Goal: Complete application form: Complete application form

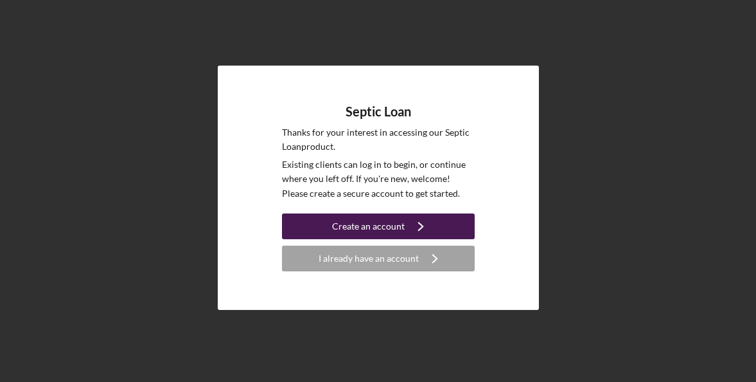
click at [426, 220] on icon "Icon/Navigate" at bounding box center [421, 226] width 32 height 32
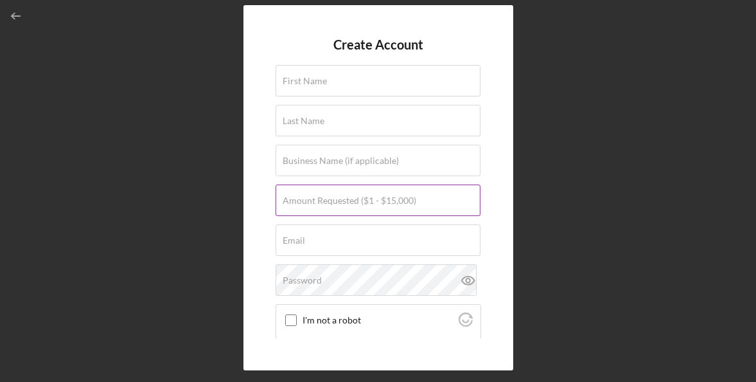
click at [393, 200] on label "Amount Requested ($1 - $15,000)" at bounding box center [350, 200] width 134 height 10
click at [393, 200] on input "Amount Requested ($1 - $15,000)" at bounding box center [378, 199] width 205 height 31
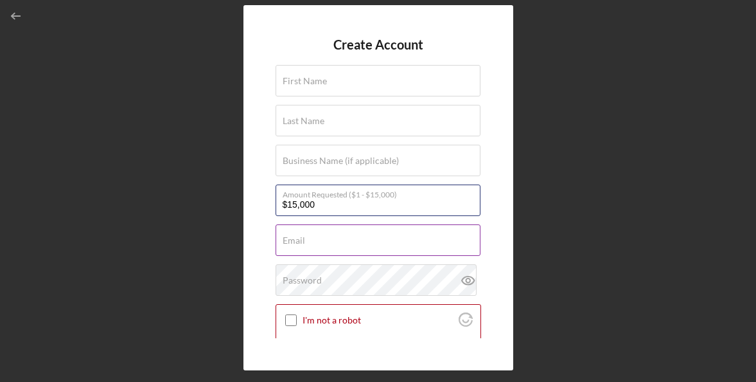
scroll to position [64, 0]
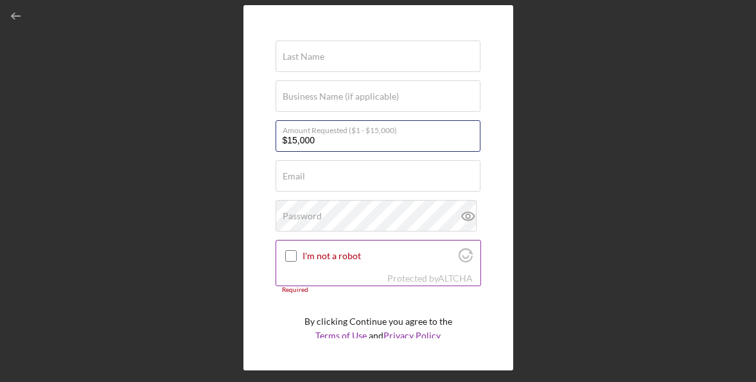
type input "$15,000"
click at [298, 255] on div at bounding box center [290, 255] width 15 height 15
click at [285, 251] on input "I'm not a robot" at bounding box center [291, 256] width 12 height 12
checkbox input "true"
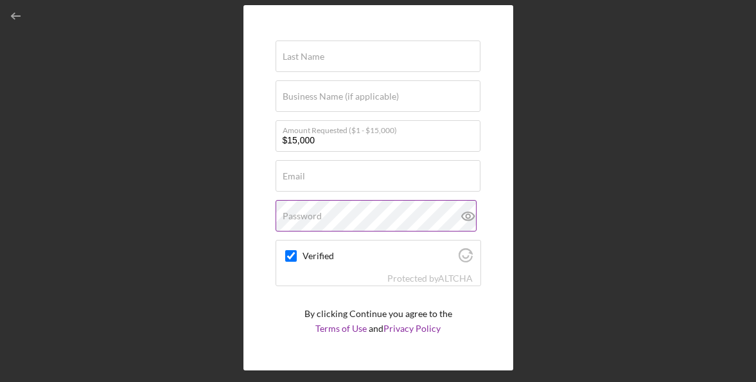
scroll to position [0, 0]
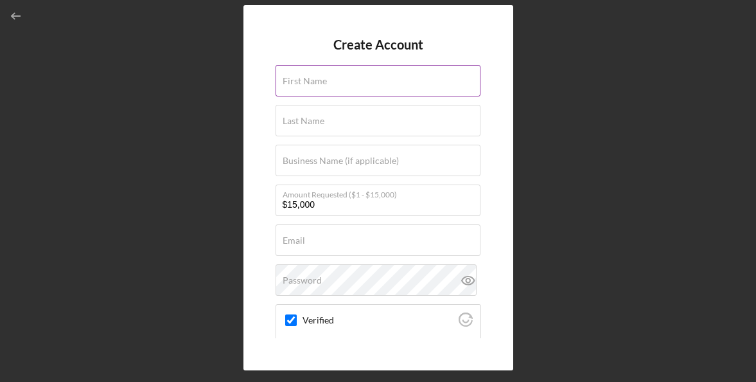
drag, startPoint x: 353, startPoint y: 91, endPoint x: 360, endPoint y: 88, distance: 7.2
click at [353, 91] on input "First Name" at bounding box center [378, 80] width 205 height 31
type input "[PERSON_NAME]"
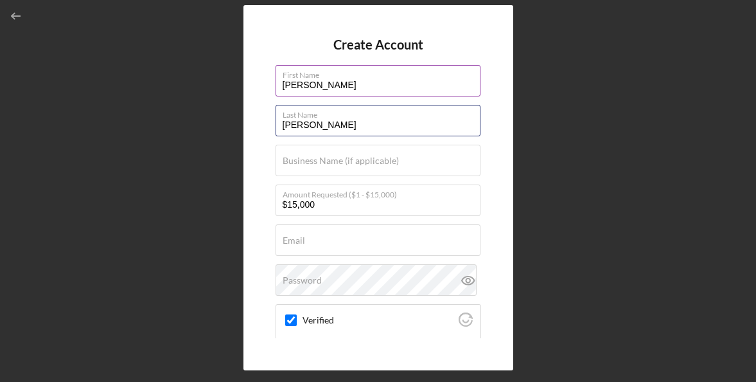
type input "[PERSON_NAME]"
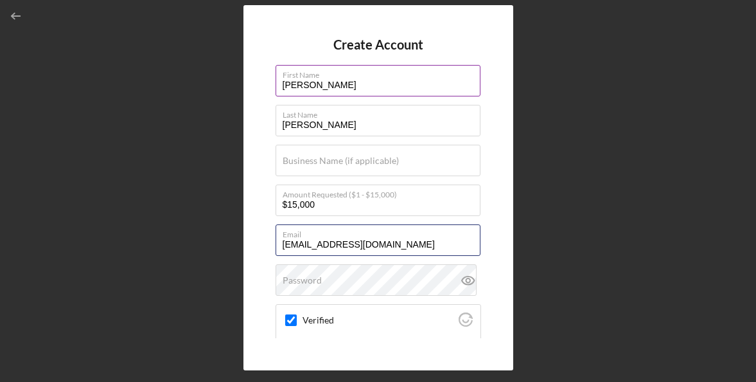
type input "[EMAIL_ADDRESS][DOMAIN_NAME]"
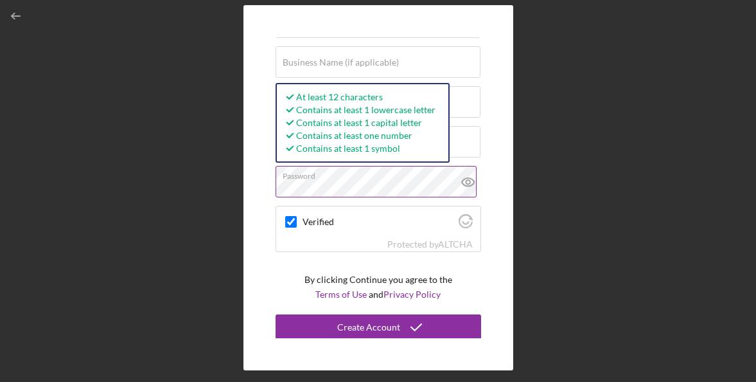
scroll to position [100, 0]
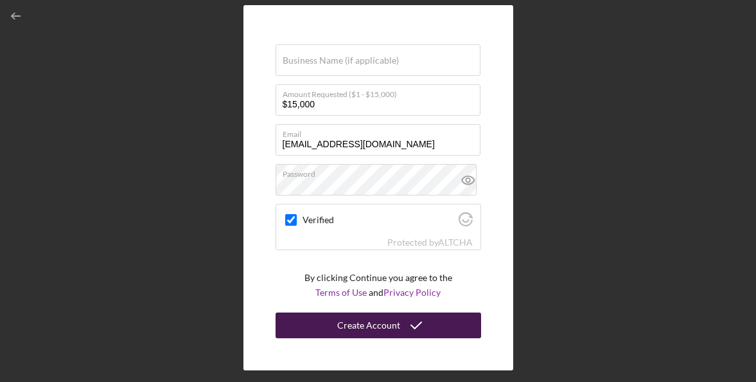
click at [377, 326] on div "Create Account" at bounding box center [368, 325] width 63 height 26
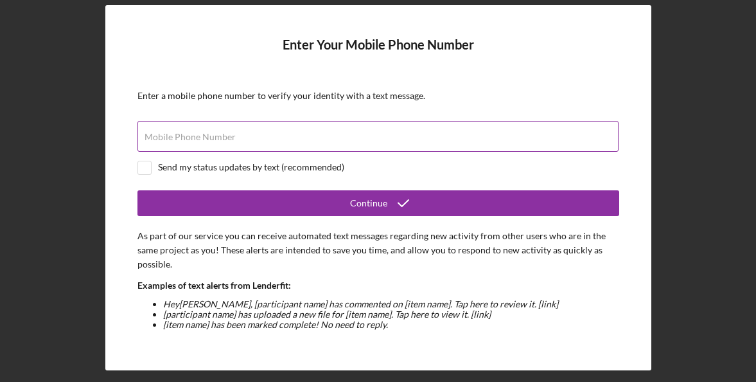
click at [257, 135] on div "Mobile Phone Number" at bounding box center [379, 137] width 482 height 32
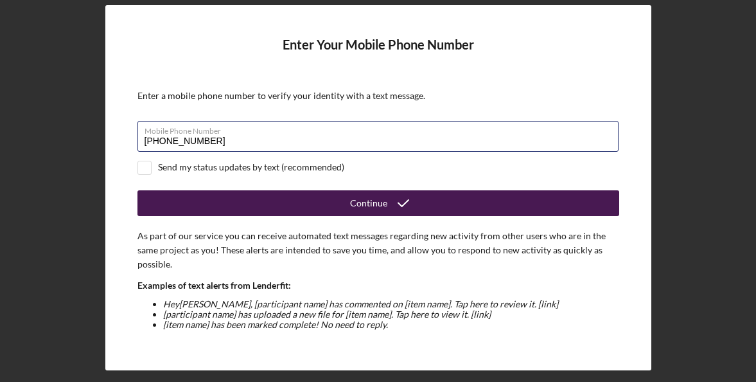
type input "[PHONE_NUMBER]"
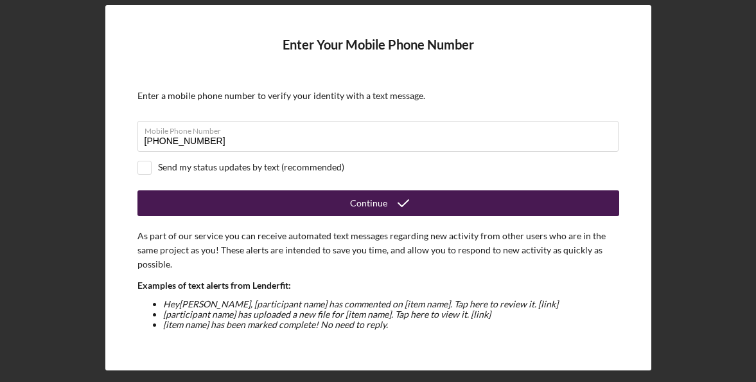
click at [447, 211] on button "Continue" at bounding box center [379, 203] width 482 height 26
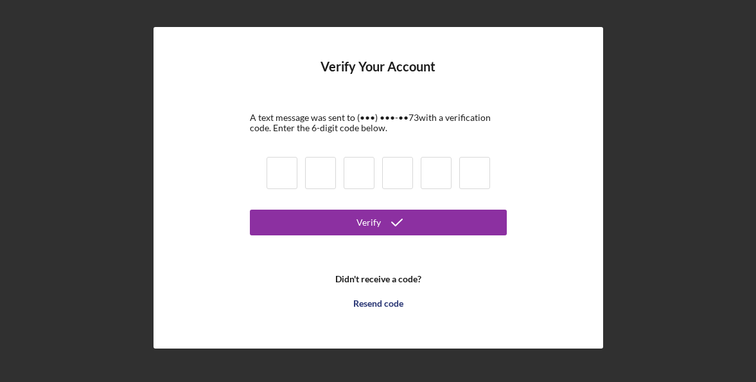
click at [301, 166] on div at bounding box center [378, 175] width 231 height 44
click at [283, 175] on input at bounding box center [282, 173] width 31 height 32
type input "8"
type input "0"
type input "8"
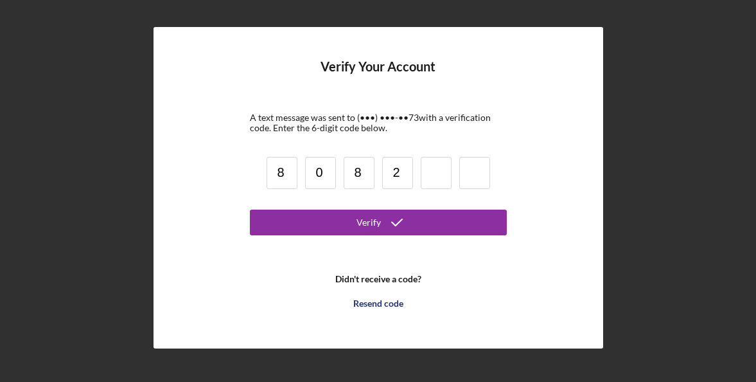
type input "2"
type input "7"
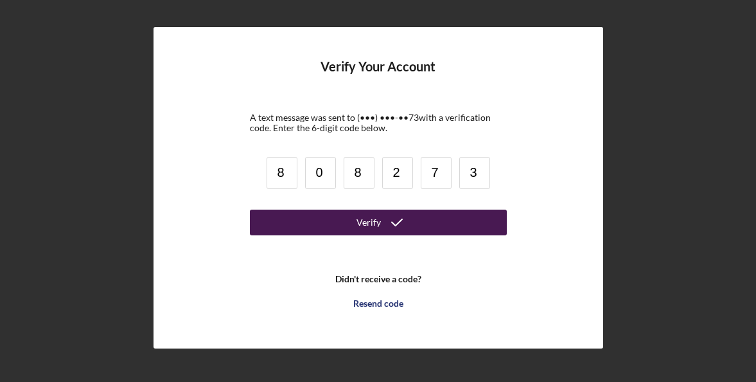
type input "3"
click at [357, 227] on button "Verify" at bounding box center [378, 223] width 257 height 26
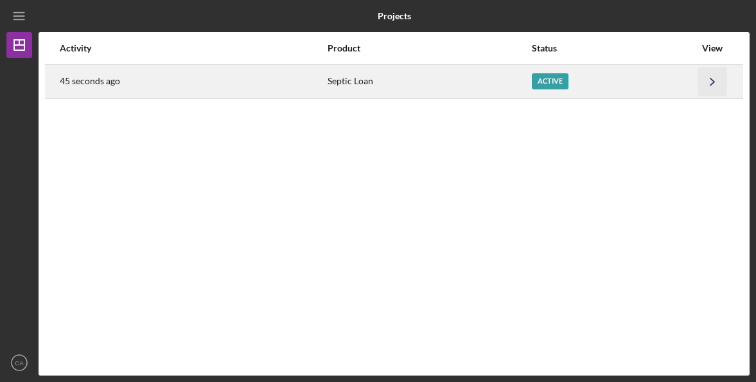
click at [711, 84] on icon "Icon/Navigate" at bounding box center [713, 81] width 29 height 29
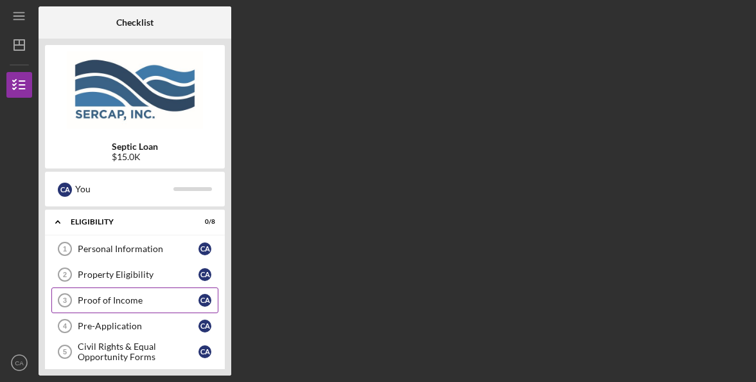
click at [141, 296] on div "Proof of Income" at bounding box center [138, 300] width 121 height 10
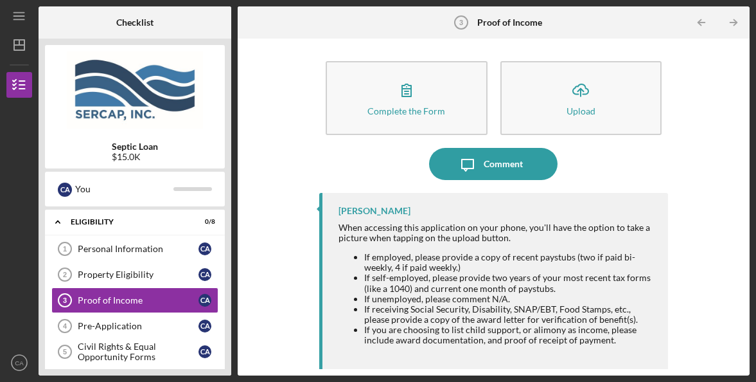
scroll to position [4, 0]
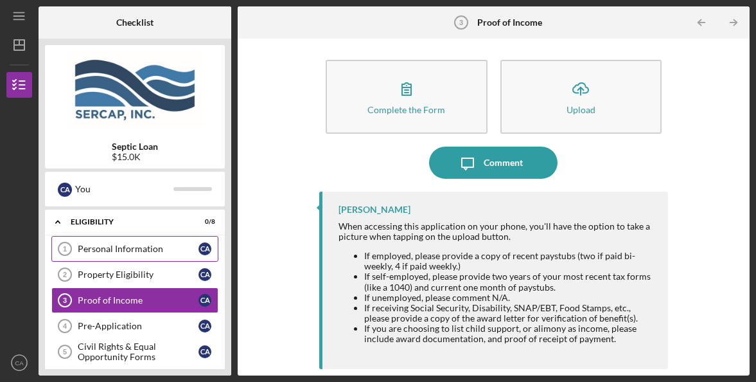
click at [142, 256] on link "Personal Information 1 Personal Information C A" at bounding box center [134, 249] width 167 height 26
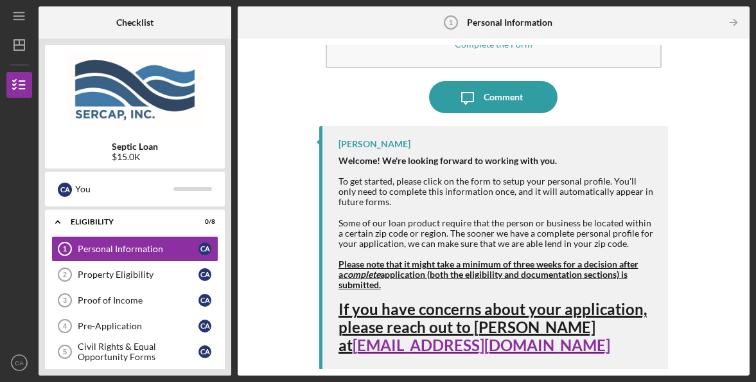
scroll to position [71, 0]
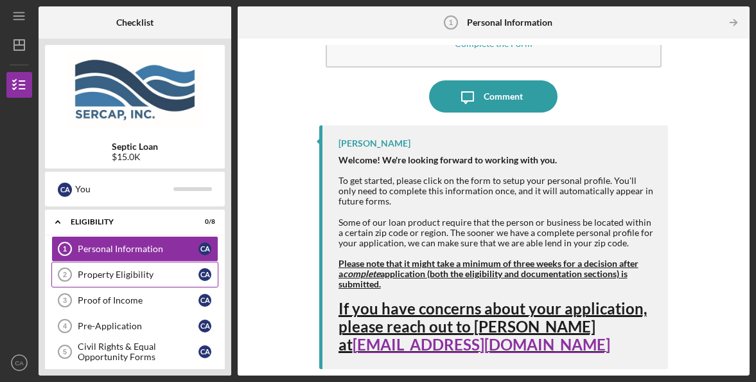
click at [121, 274] on div "Property Eligibility" at bounding box center [138, 274] width 121 height 10
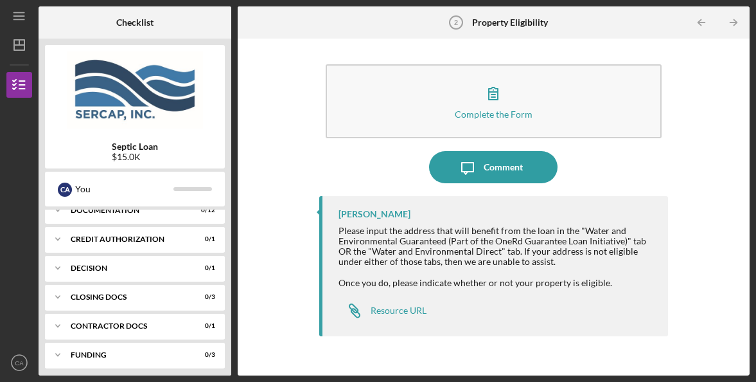
scroll to position [257, 0]
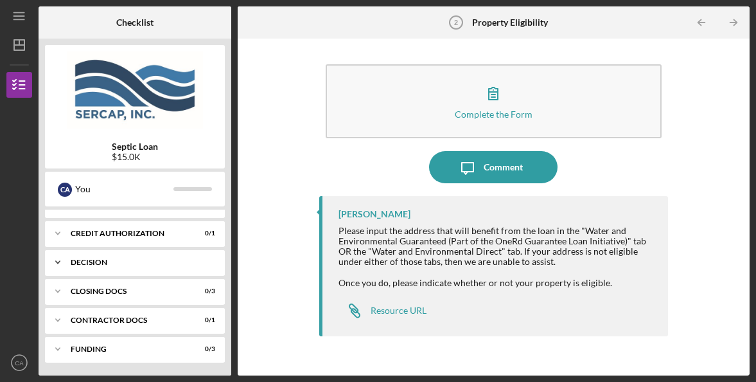
click at [139, 262] on div "Decision" at bounding box center [140, 262] width 138 height 8
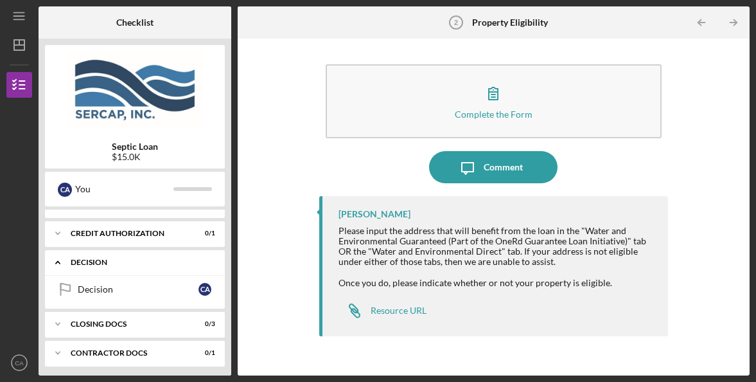
scroll to position [292, 0]
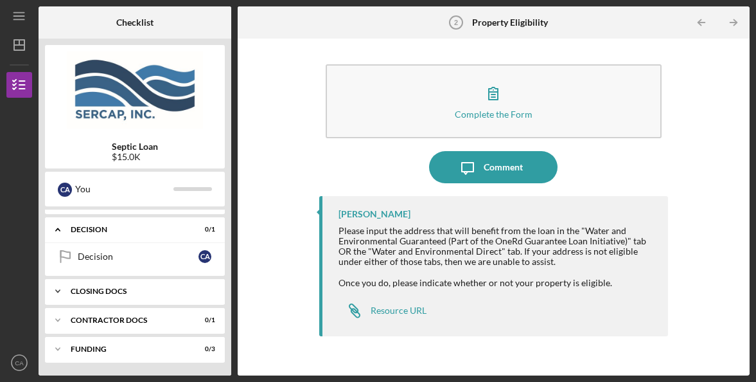
click at [139, 286] on div "Icon/Expander CLOSING DOCS 0 / 3" at bounding box center [135, 291] width 180 height 26
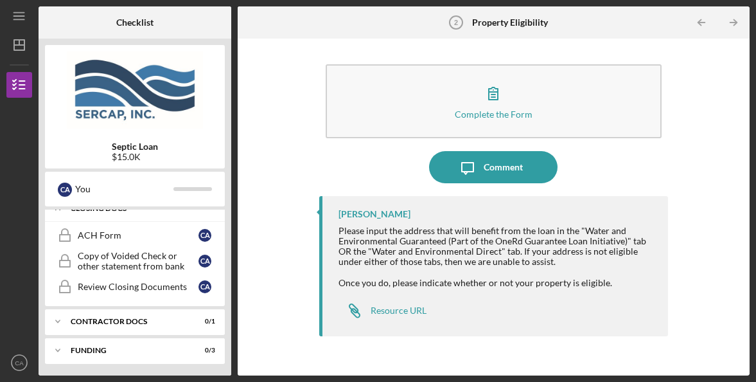
scroll to position [376, 0]
click at [132, 319] on div "Contractor Docs" at bounding box center [140, 320] width 138 height 8
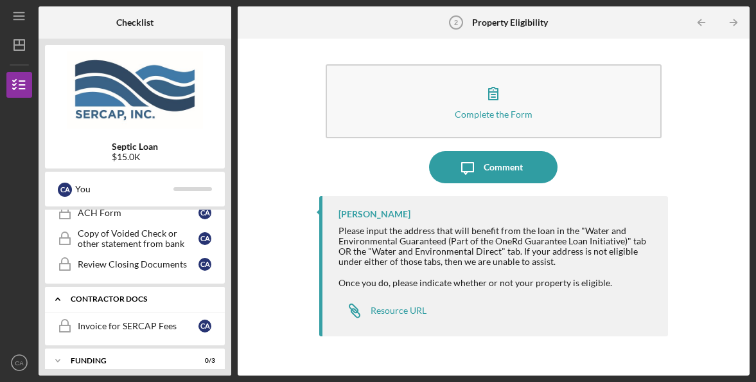
scroll to position [409, 0]
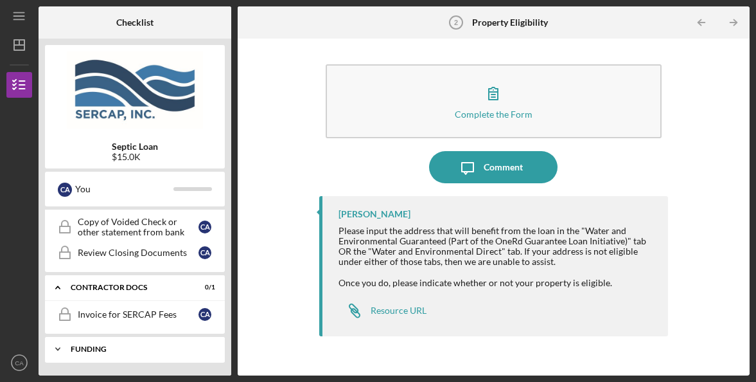
click at [135, 344] on div "Icon/Expander Funding 0 / 3" at bounding box center [135, 349] width 180 height 26
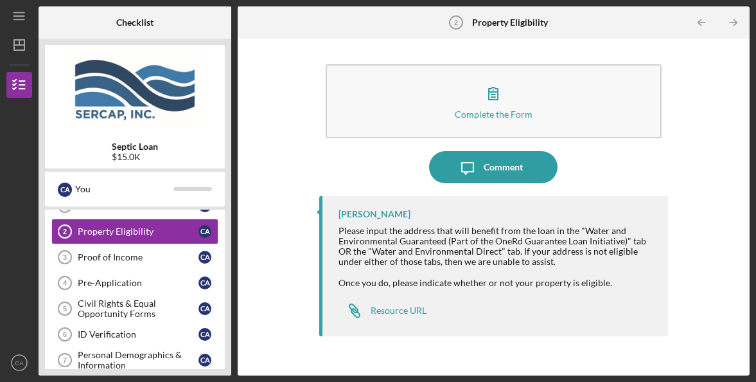
scroll to position [0, 0]
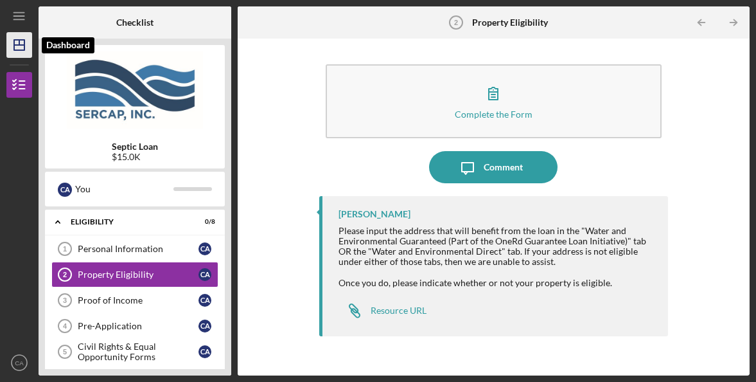
click at [24, 45] on line "button" at bounding box center [19, 45] width 10 height 0
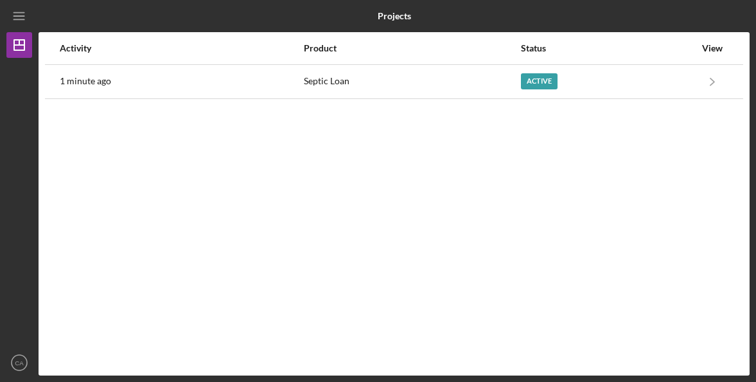
click at [24, 80] on div at bounding box center [19, 204] width 26 height 292
click at [23, 10] on icon "Icon/Menu" at bounding box center [19, 16] width 29 height 29
